Goal: Use online tool/utility: Utilize a website feature to perform a specific function

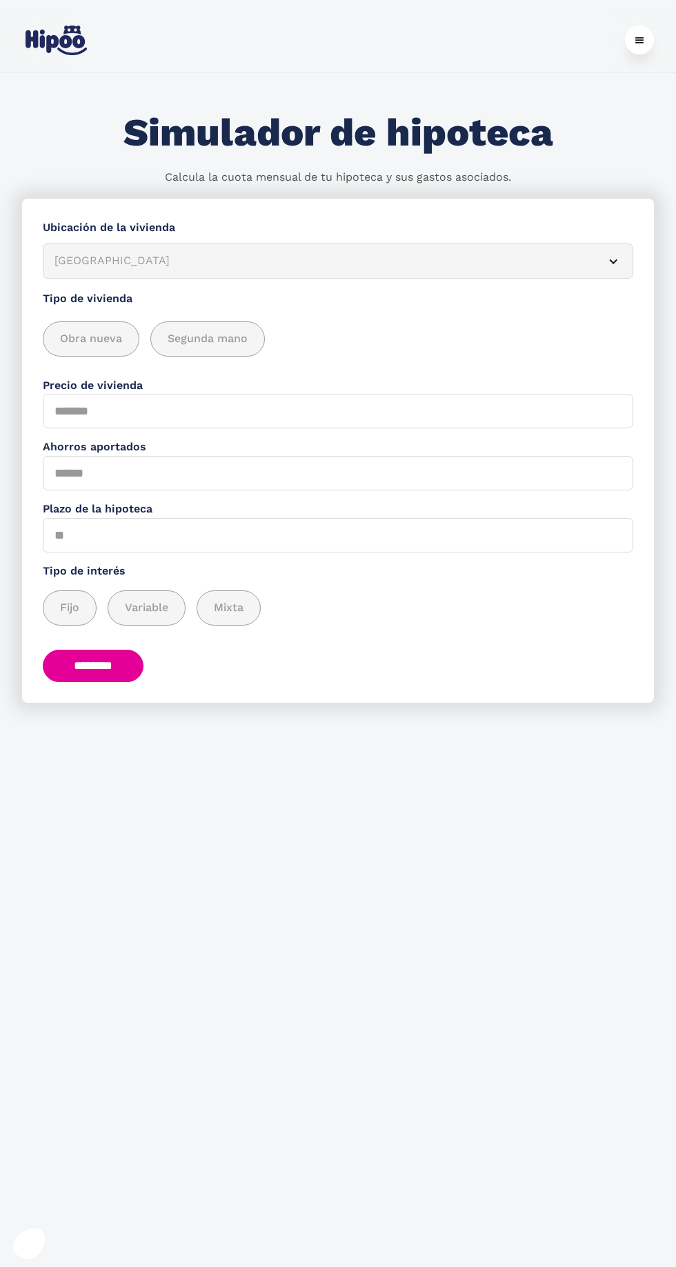
click at [600, 257] on article "[GEOGRAPHIC_DATA]" at bounding box center [338, 261] width 591 height 35
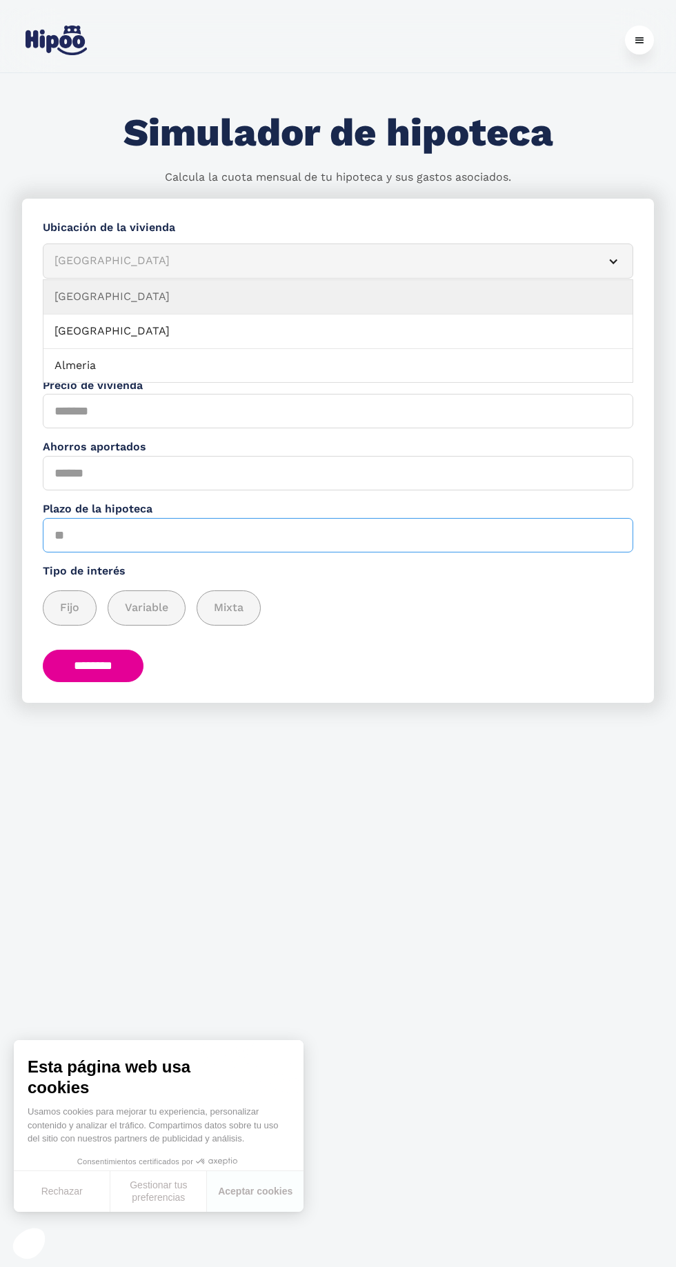
click at [195, 543] on input "Plazo de la hipoteca" at bounding box center [338, 535] width 591 height 34
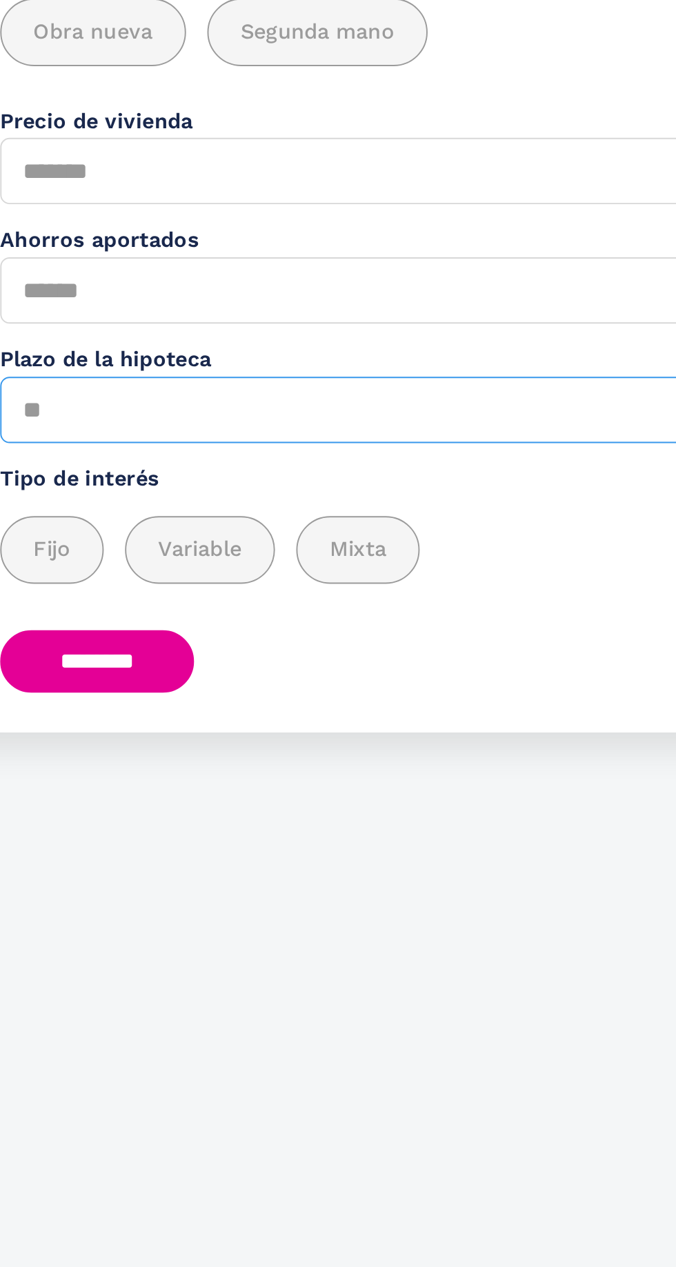
type input "**"
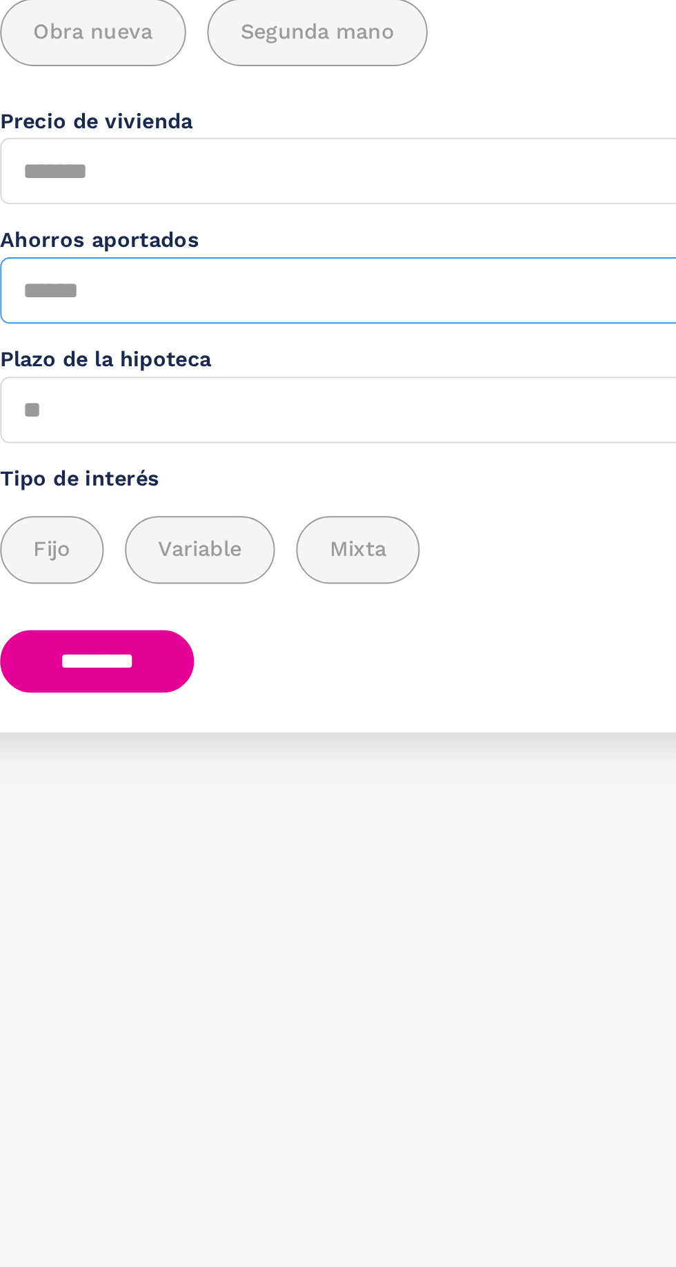
click at [168, 473] on input "Ahorros aportados" at bounding box center [338, 473] width 591 height 34
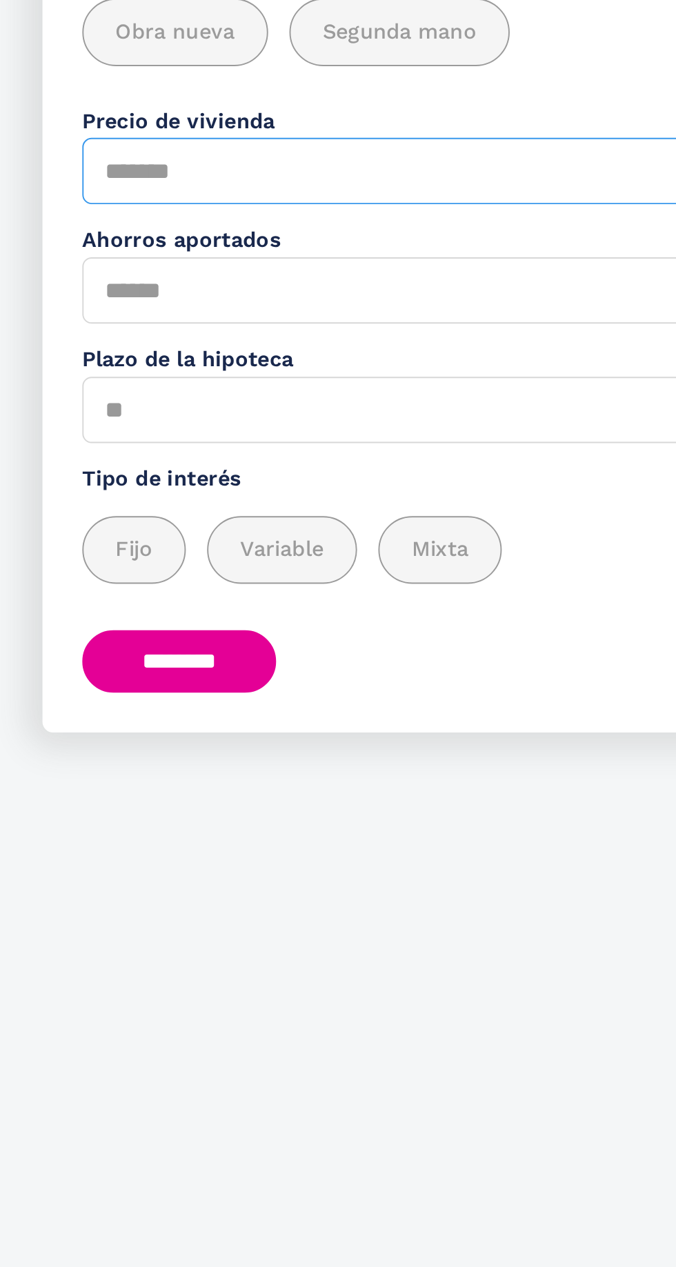
click at [157, 415] on input "Precio de vivienda" at bounding box center [338, 411] width 591 height 34
type input "*"
type input "*****"
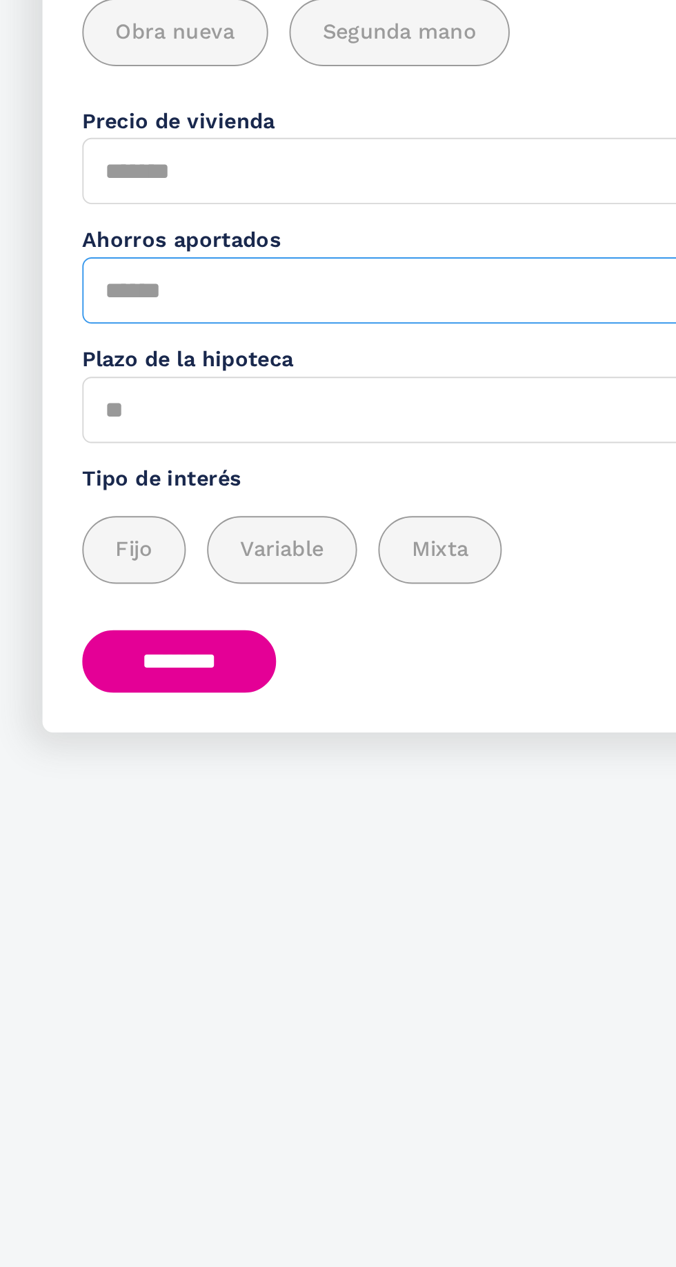
click at [155, 472] on input "Ahorros aportados" at bounding box center [338, 473] width 591 height 34
click at [117, 475] on input "Ahorros aportados" at bounding box center [338, 473] width 591 height 34
type input "*"
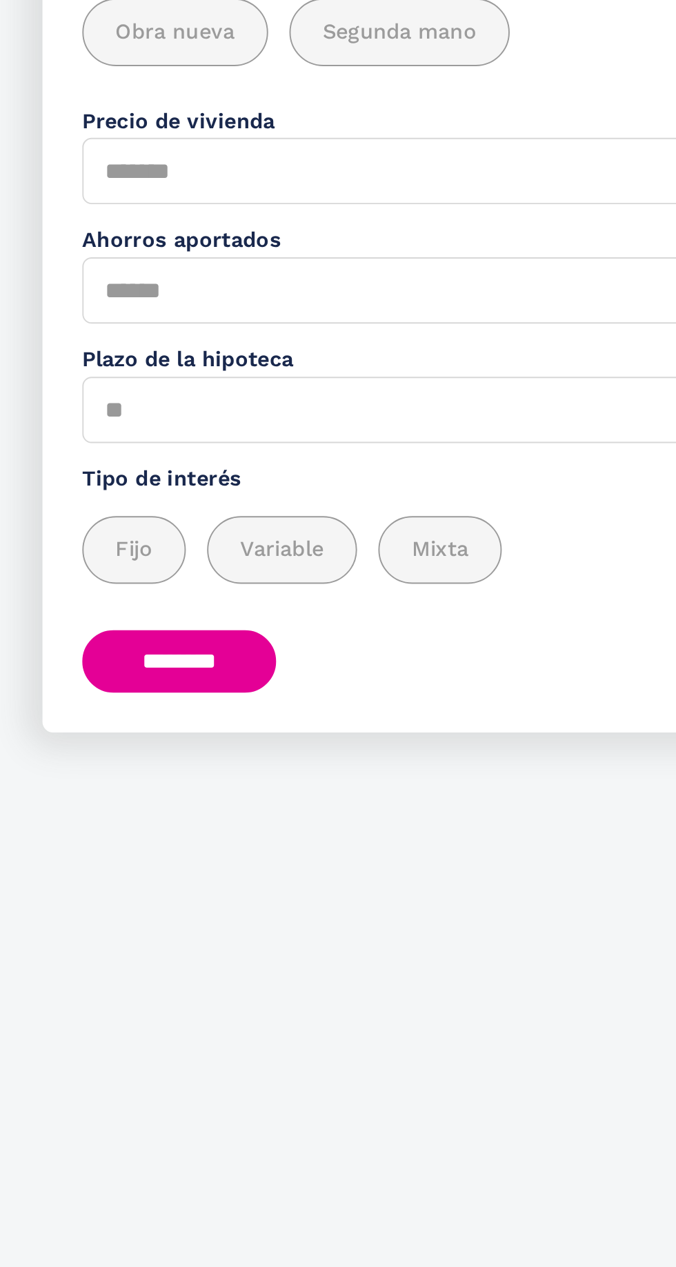
click at [150, 615] on span "Variable" at bounding box center [146, 608] width 43 height 17
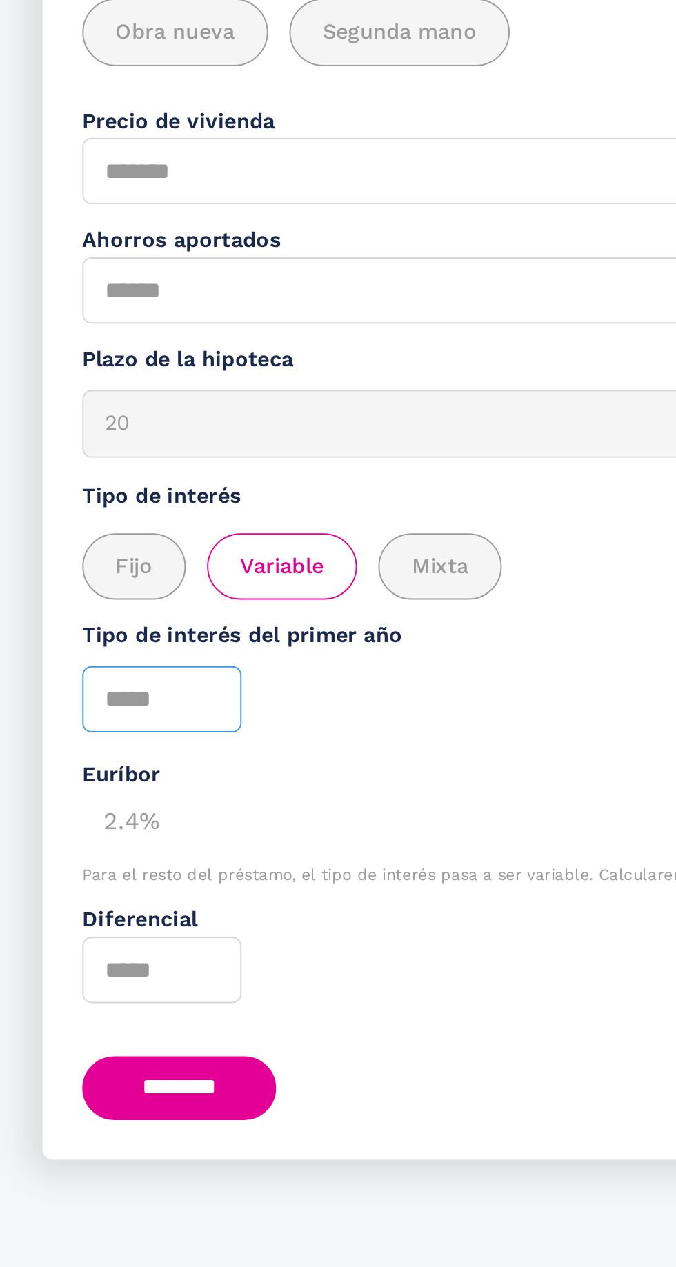
click at [102, 684] on input "Tipo de interés del primer año" at bounding box center [84, 686] width 83 height 34
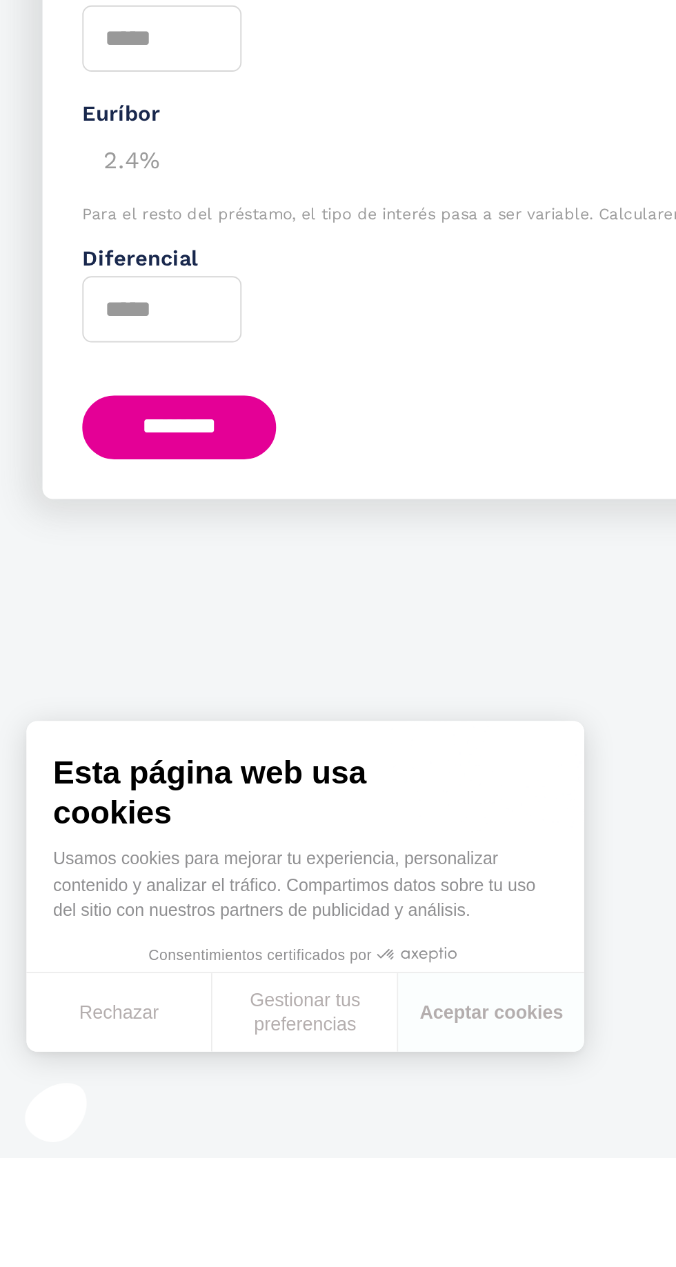
click at [108, 884] on input "********" at bounding box center [93, 887] width 101 height 33
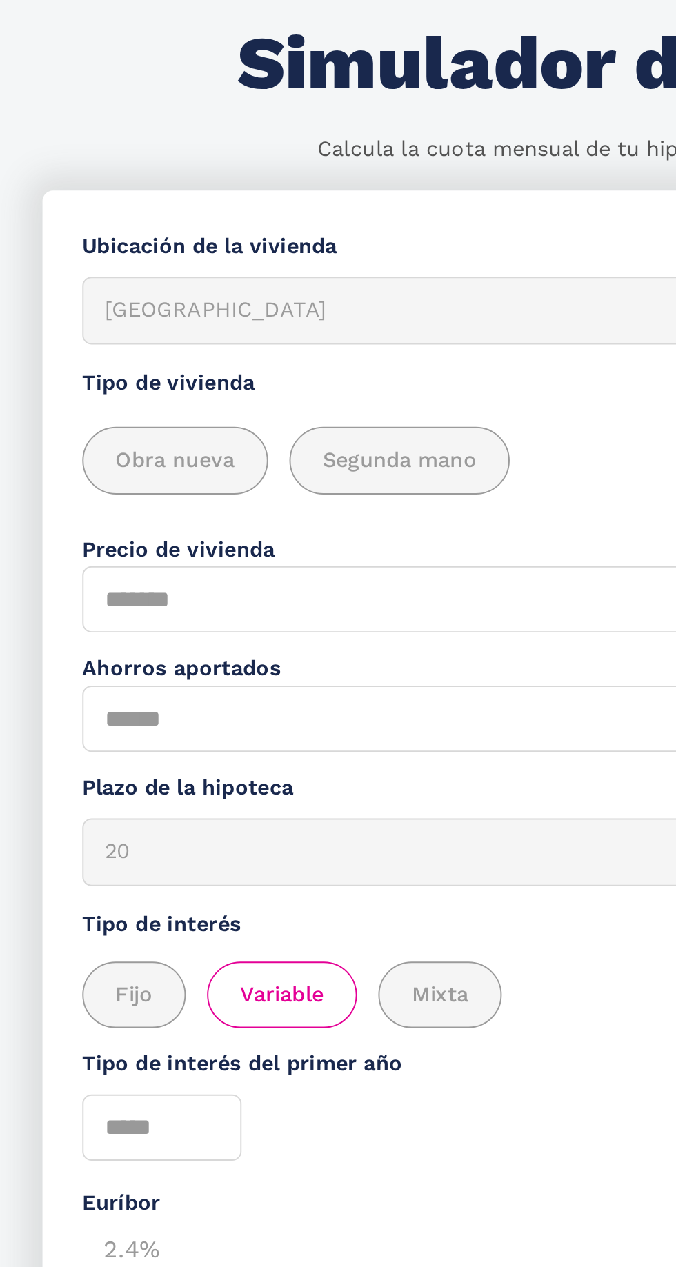
click at [209, 344] on span "Segunda mano" at bounding box center [208, 338] width 80 height 17
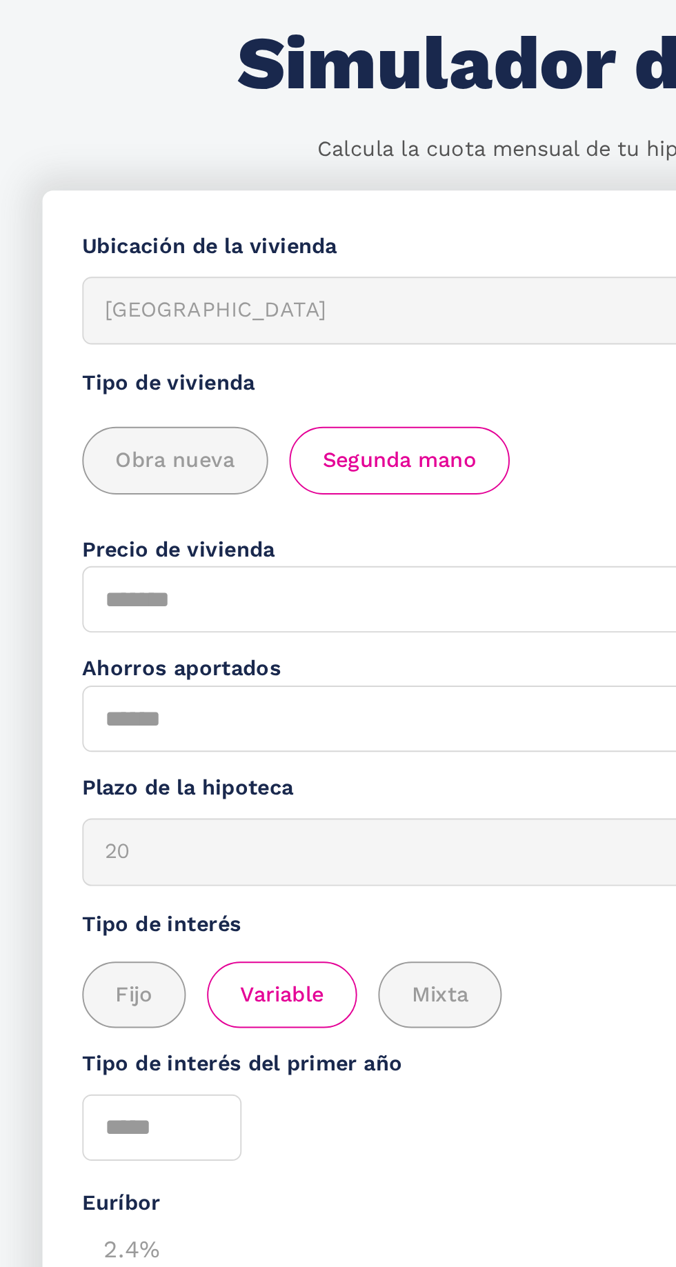
click at [183, 261] on div "[GEOGRAPHIC_DATA]" at bounding box center [322, 261] width 534 height 17
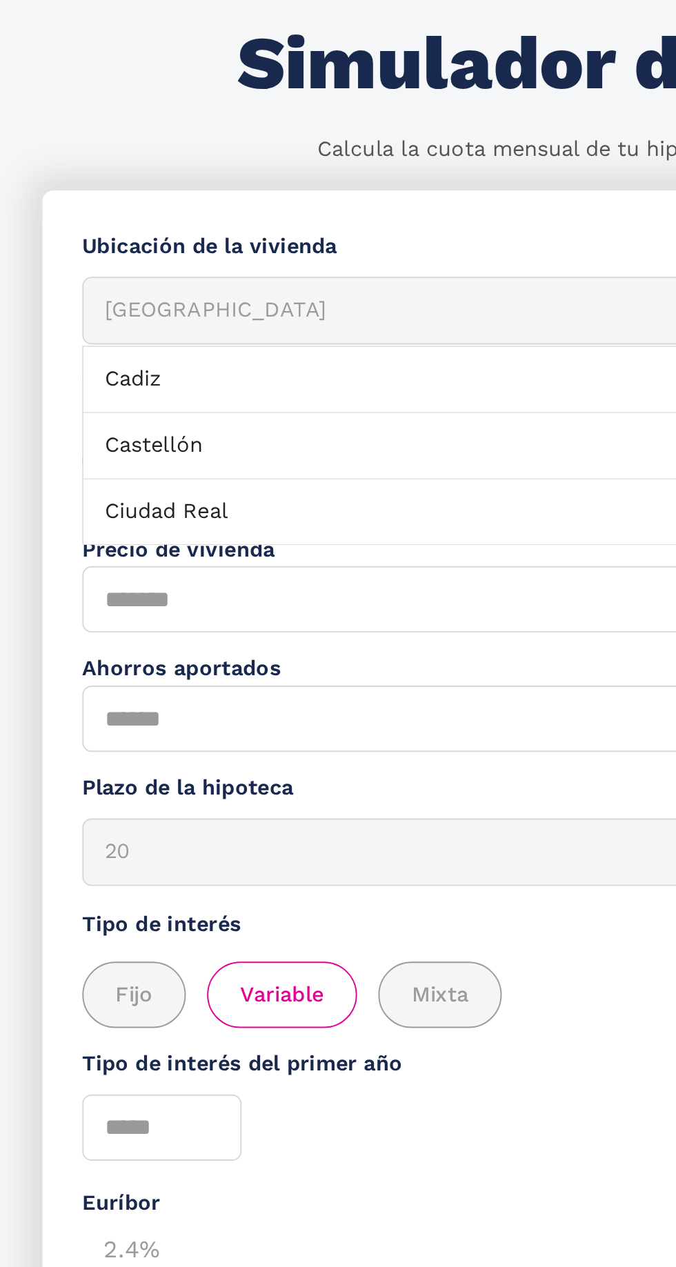
scroll to position [232, 0]
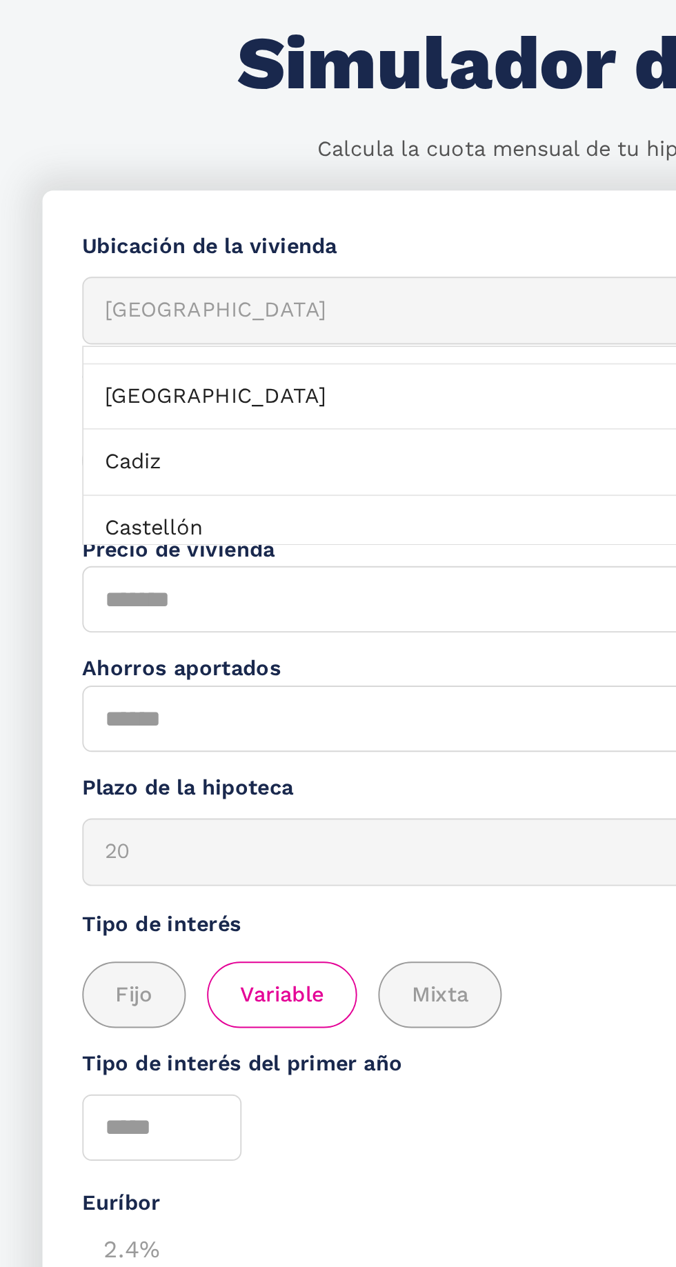
click at [101, 335] on link "Cadiz" at bounding box center [337, 340] width 589 height 34
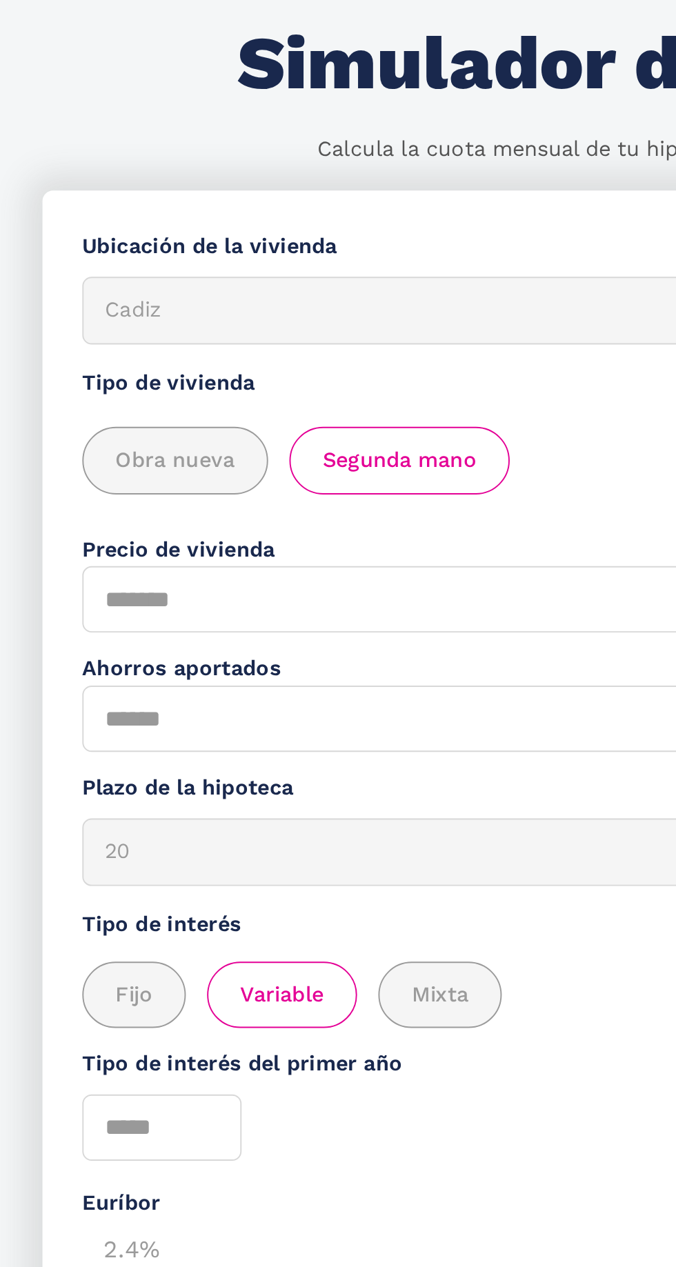
click at [146, 544] on div "20" at bounding box center [322, 542] width 534 height 17
